Goal: Obtain resource: Obtain resource

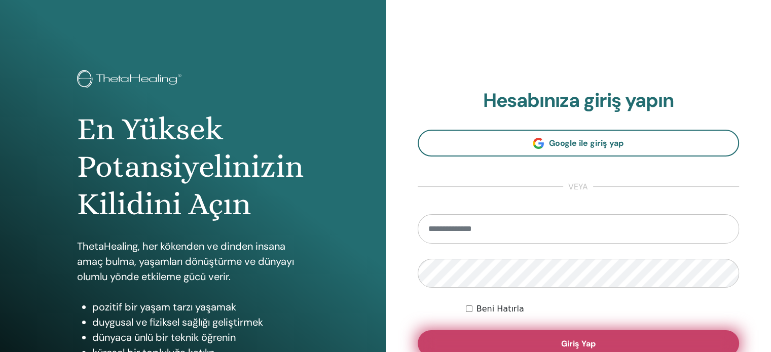
type input "**********"
click at [549, 338] on button "Giriş Yap" at bounding box center [579, 343] width 322 height 26
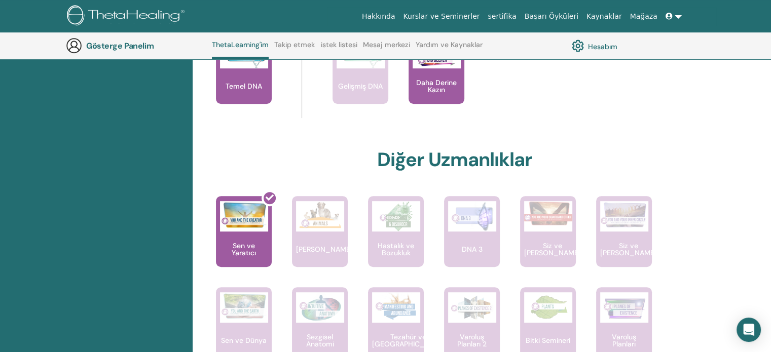
scroll to position [432, 0]
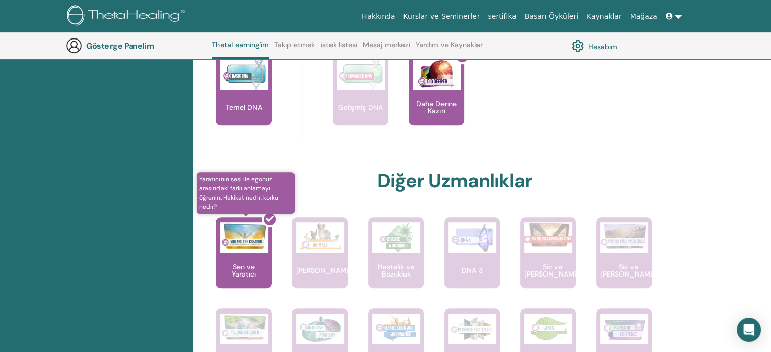
click at [246, 254] on div at bounding box center [250, 256] width 56 height 91
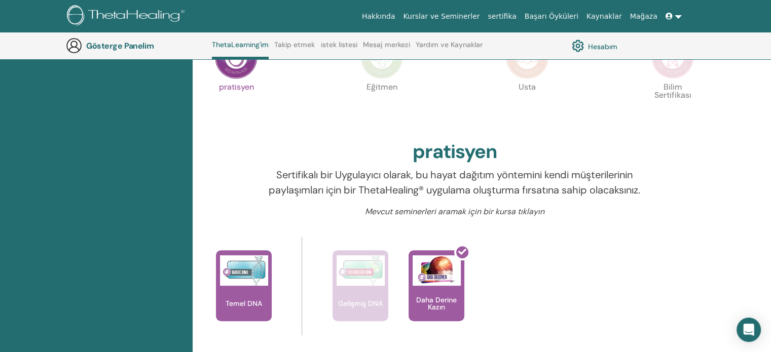
scroll to position [77, 0]
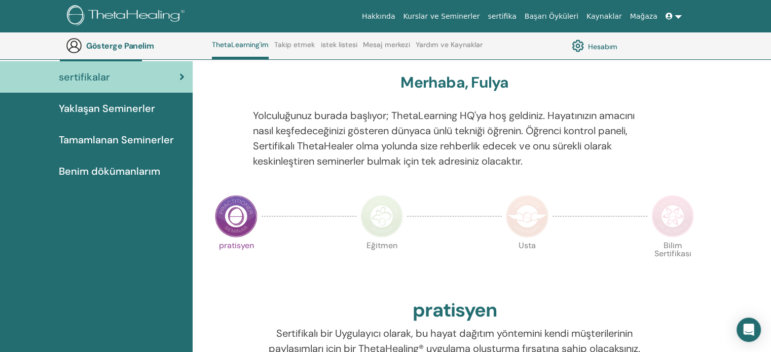
click at [75, 170] on font "Benim dökümanlarım" at bounding box center [109, 171] width 101 height 13
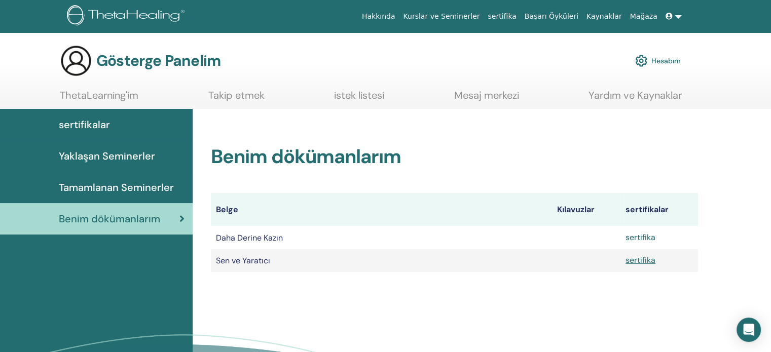
click at [640, 240] on font "sertifika" at bounding box center [640, 237] width 30 height 11
click at [641, 263] on font "sertifika" at bounding box center [640, 260] width 30 height 11
